Goal: Information Seeking & Learning: Learn about a topic

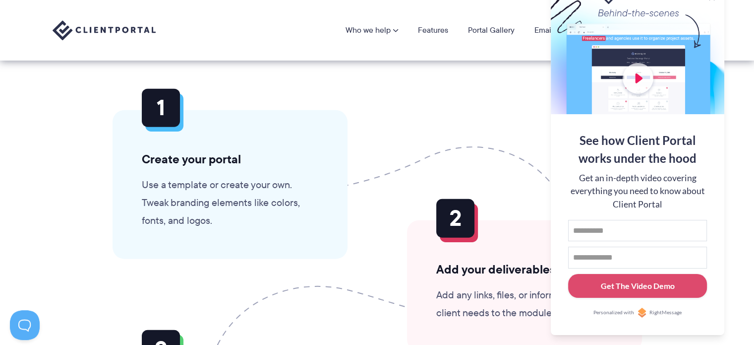
scroll to position [2323, 0]
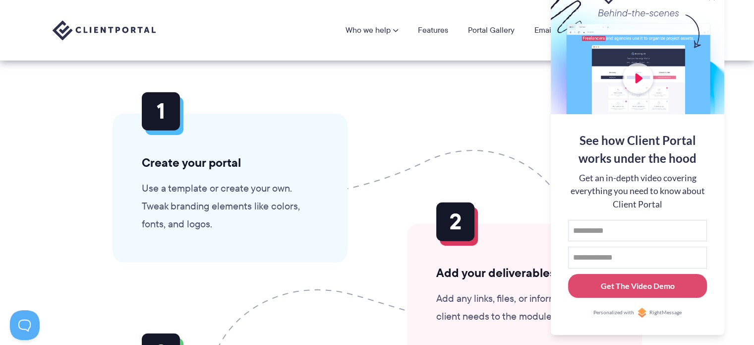
click at [508, 307] on p "Add any links, files, or information your client needs to the modules." at bounding box center [524, 307] width 177 height 36
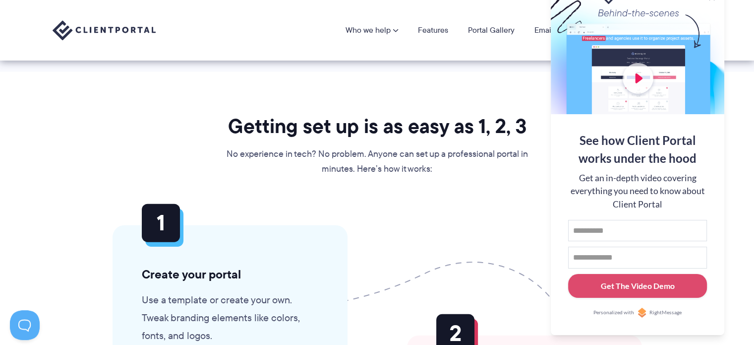
scroll to position [2207, 0]
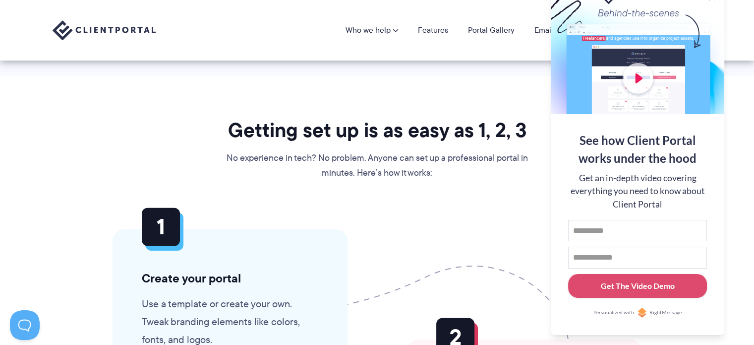
click at [715, 11] on div at bounding box center [638, 49] width 174 height 129
click at [745, 15] on button at bounding box center [742, 12] width 12 height 12
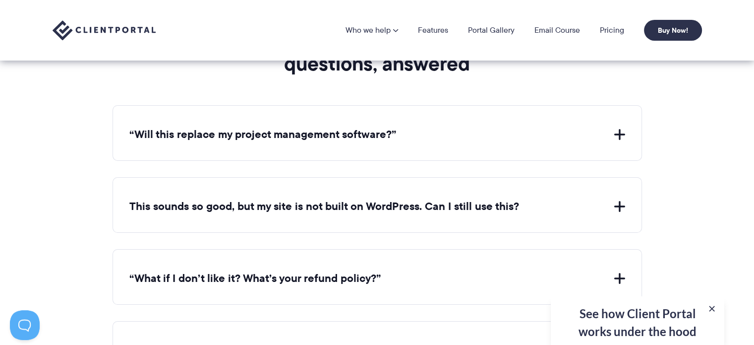
scroll to position [3595, 0]
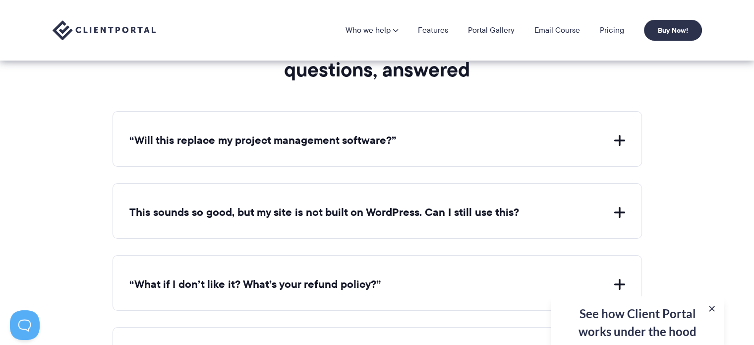
click at [522, 133] on button "“Will this replace my project management software?”" at bounding box center [377, 140] width 496 height 15
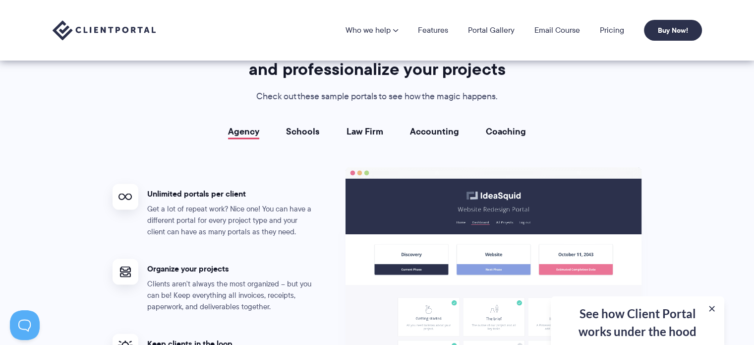
scroll to position [1719, 0]
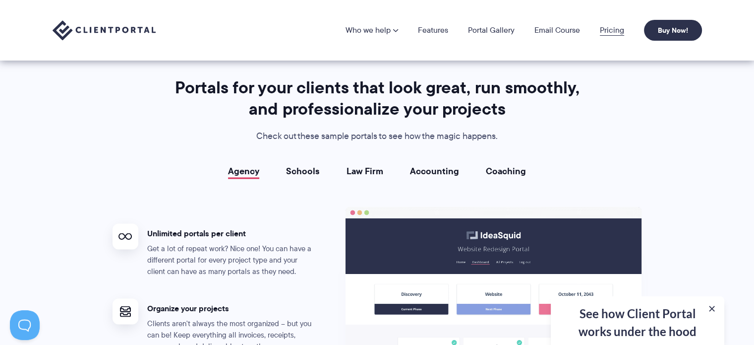
click at [617, 31] on link "Pricing" at bounding box center [612, 30] width 24 height 8
